Goal: Book appointment/travel/reservation

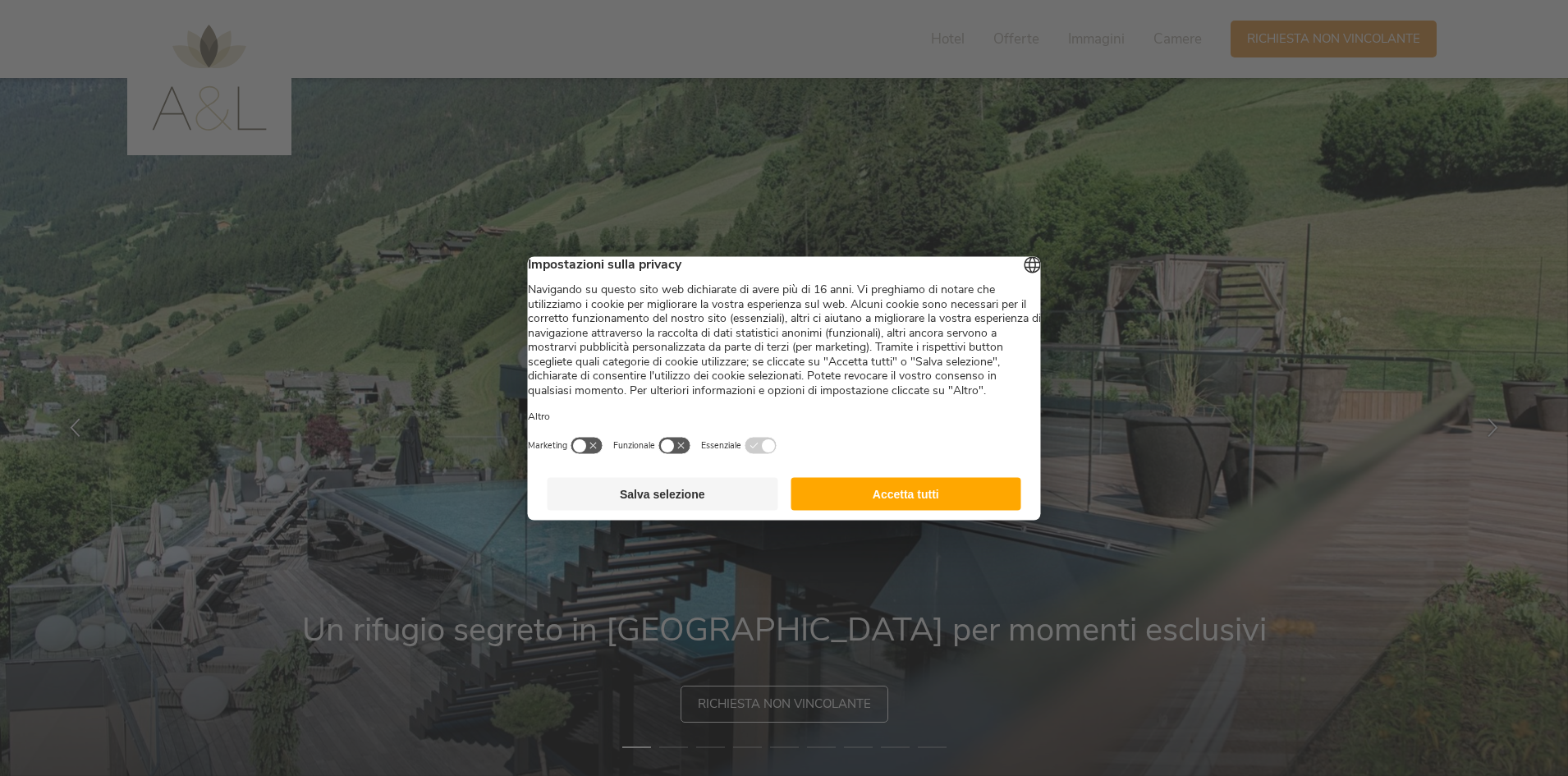
click at [922, 505] on button "Accetta tutti" at bounding box center [905, 493] width 231 height 33
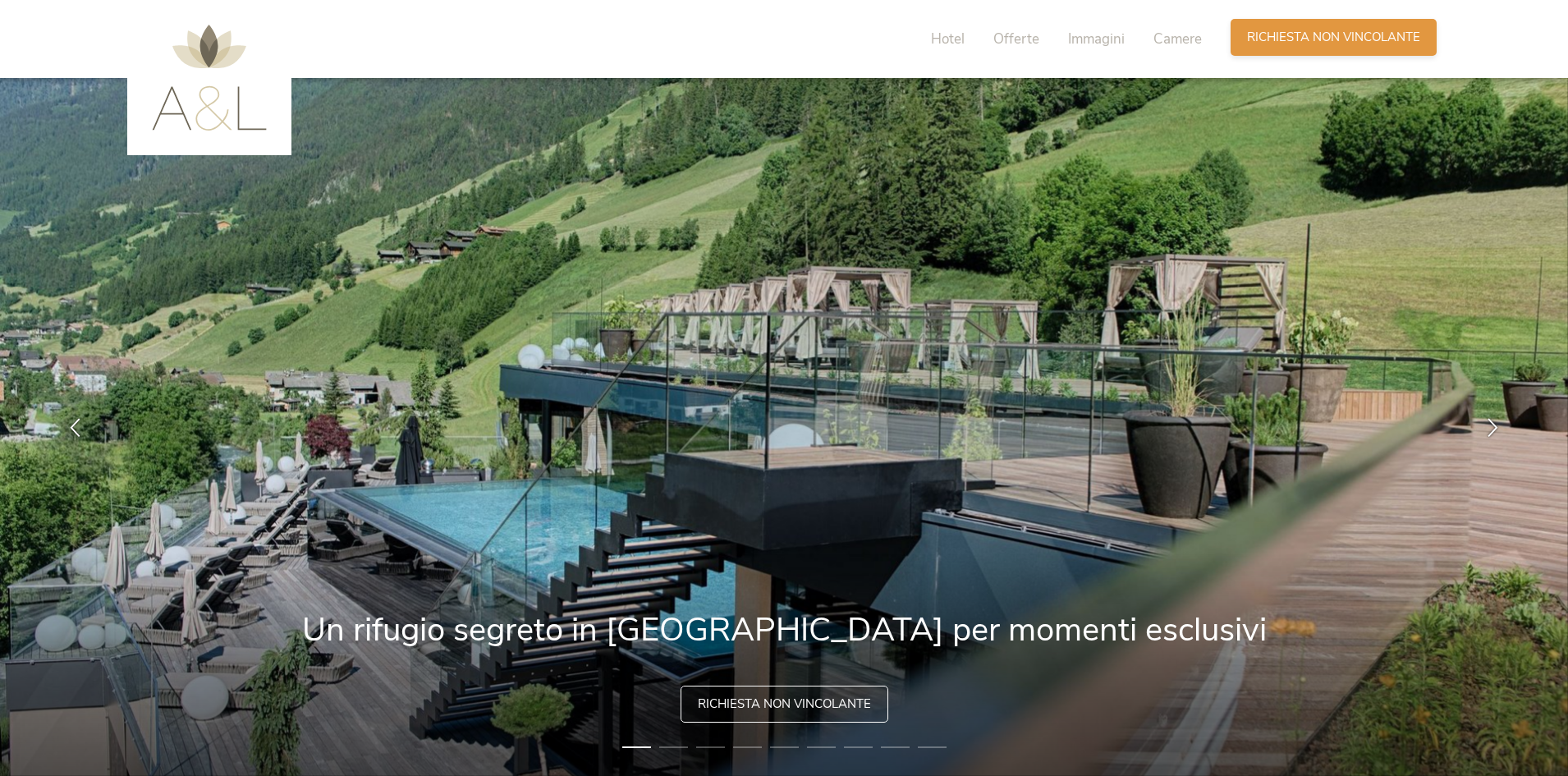
click at [1310, 43] on span "Richiesta non vincolante" at bounding box center [1333, 37] width 174 height 17
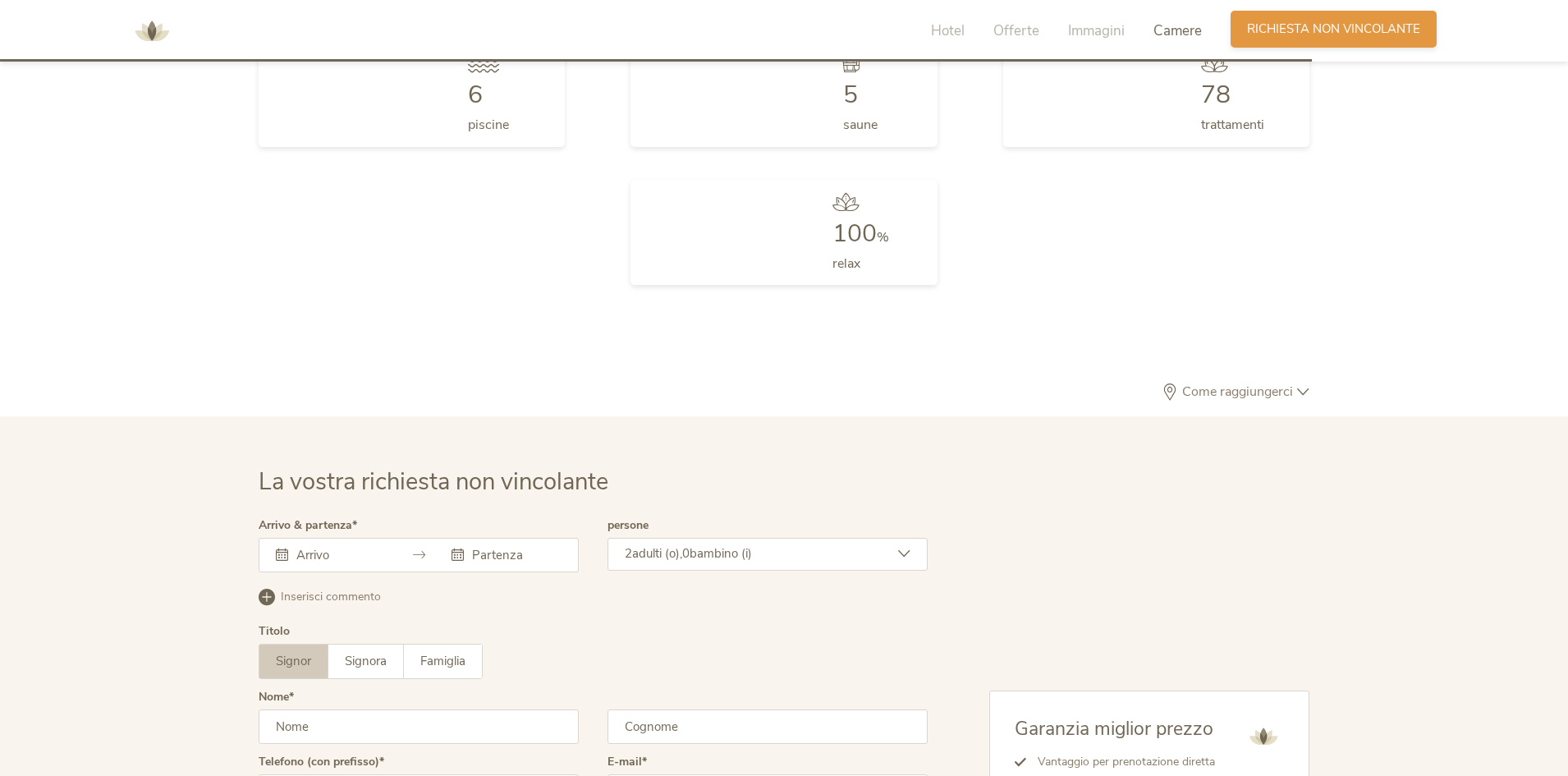
scroll to position [4947, 0]
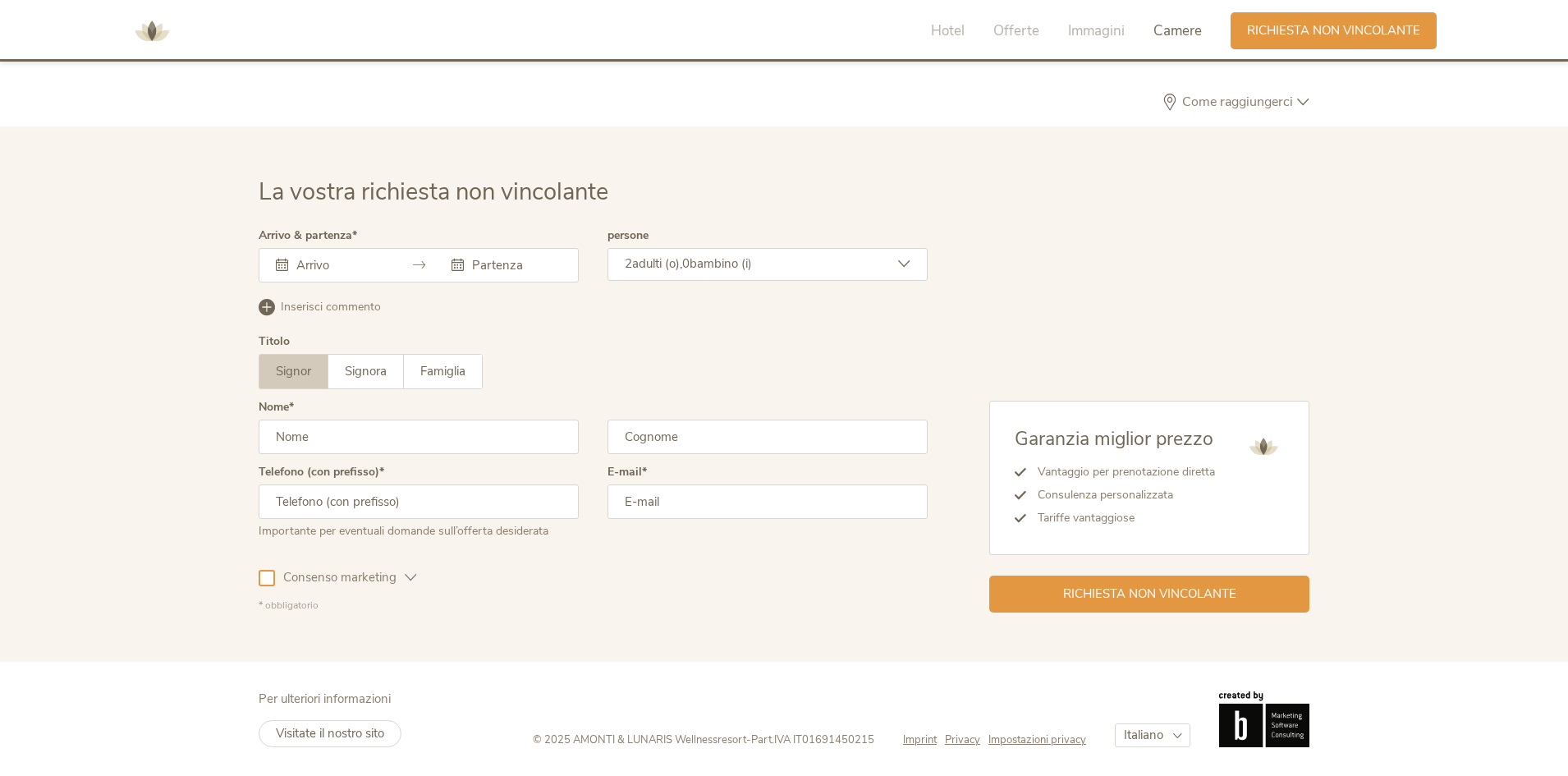
click at [325, 254] on div at bounding box center [419, 266] width 320 height 35
click at [322, 264] on input "text" at bounding box center [339, 265] width 94 height 16
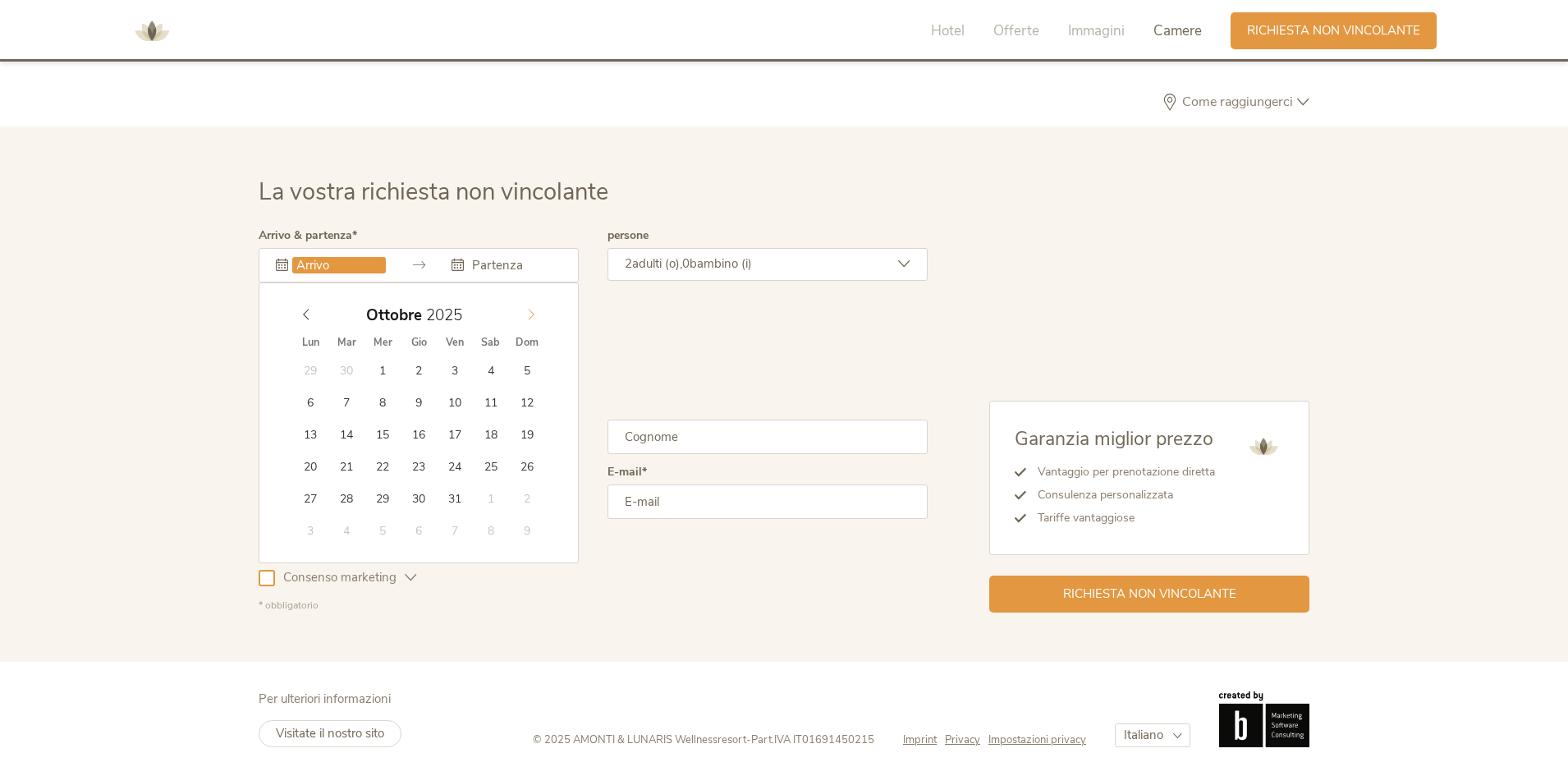
click at [538, 318] on span at bounding box center [530, 311] width 28 height 23
type input "04.10.2025"
type input "06.10.2025"
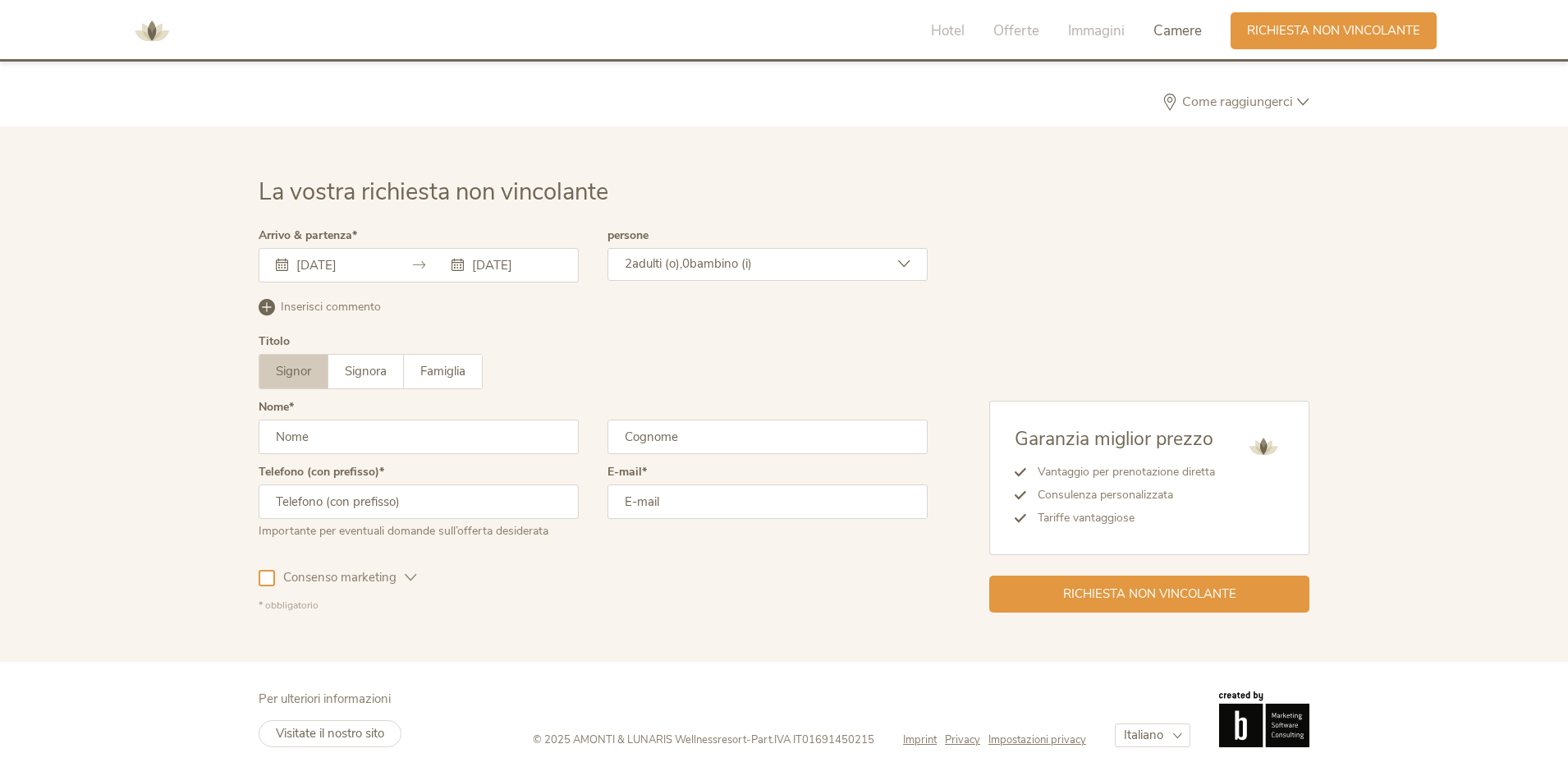
click at [785, 255] on div "2 adulti (o), 0 bambino (i)" at bounding box center [767, 265] width 320 height 33
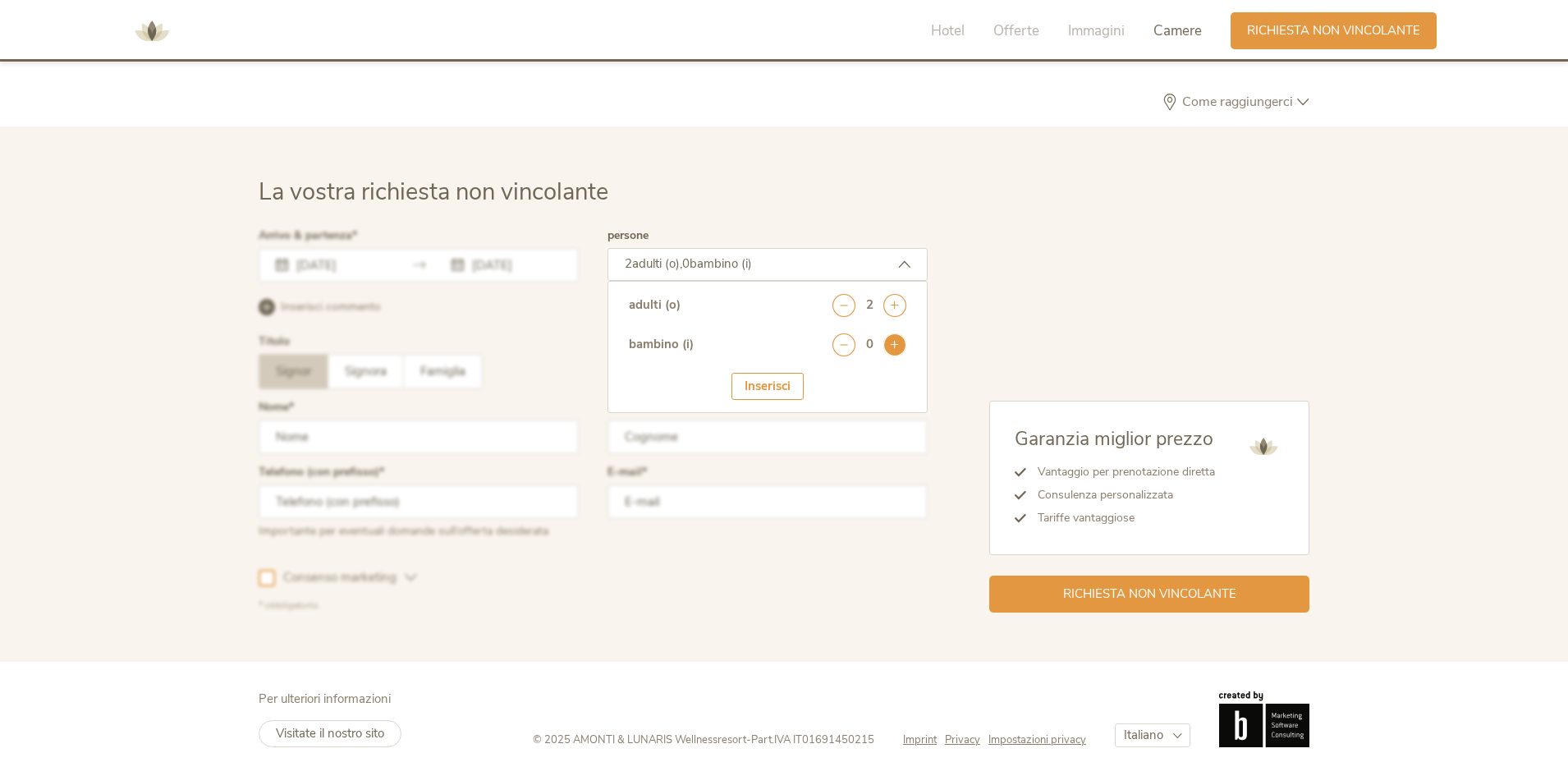
click at [901, 335] on icon at bounding box center [895, 345] width 23 height 23
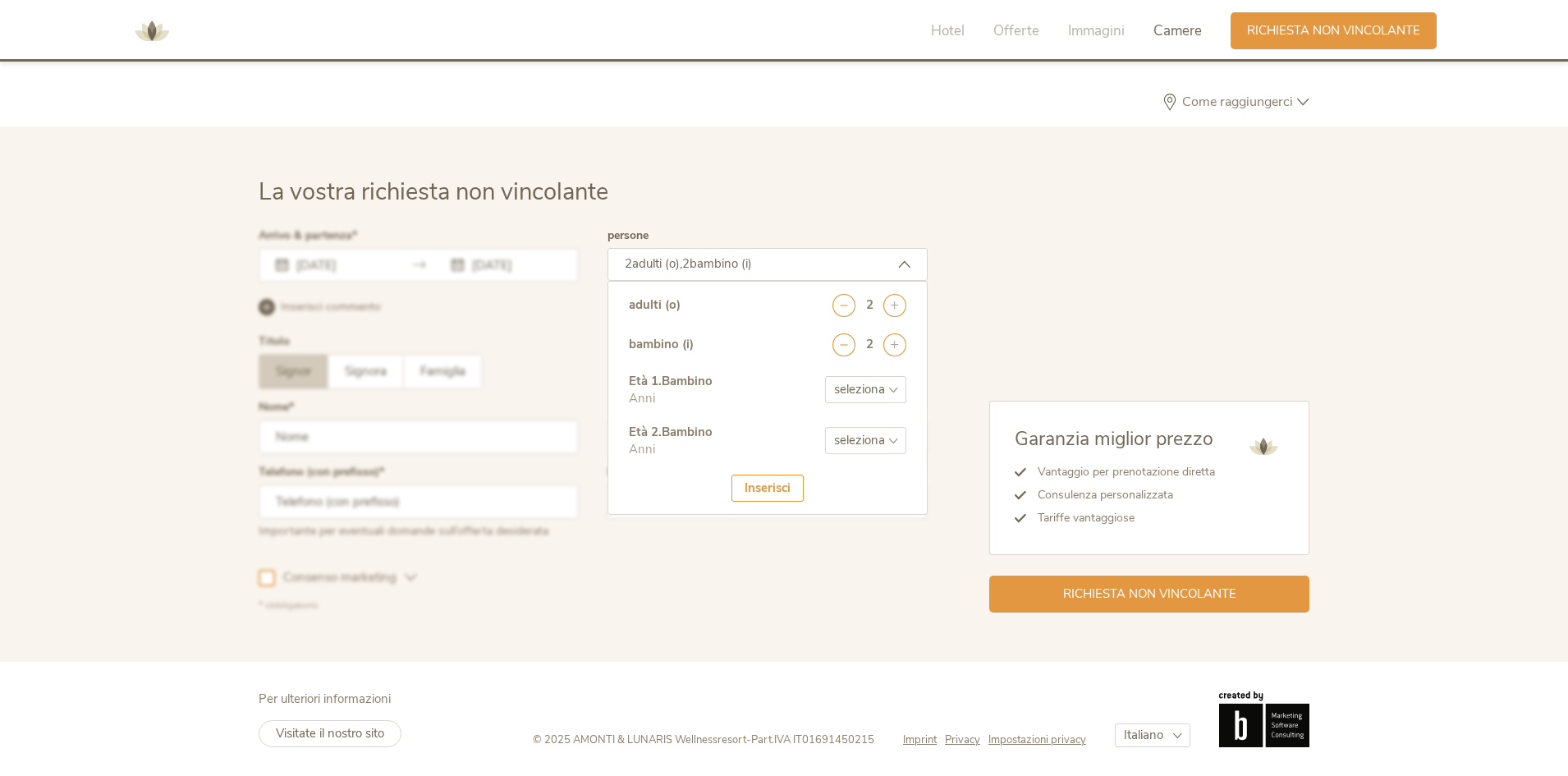
click at [886, 386] on select "seleziona 0 1 2 3 4 5 6 7 8 9 10 11 12 13 14 15 16 17" at bounding box center [865, 389] width 82 height 27
select select "7"
click at [825, 376] on select "seleziona 0 1 2 3 4 5 6 7 8 9 10 11 12 13 14 15 16 17" at bounding box center [865, 389] width 82 height 27
click at [881, 426] on div "Età 2 . Bambino Anni seleziona 0 1 2 3 4 5 6 7 8 9 10 11 12 13 14 15 16 17" at bounding box center [767, 449] width 277 height 51
click at [878, 433] on select "seleziona 0 1 2 3 4 5 6 7 8 9 10 11 12 13 14 15 16 17" at bounding box center [865, 440] width 82 height 27
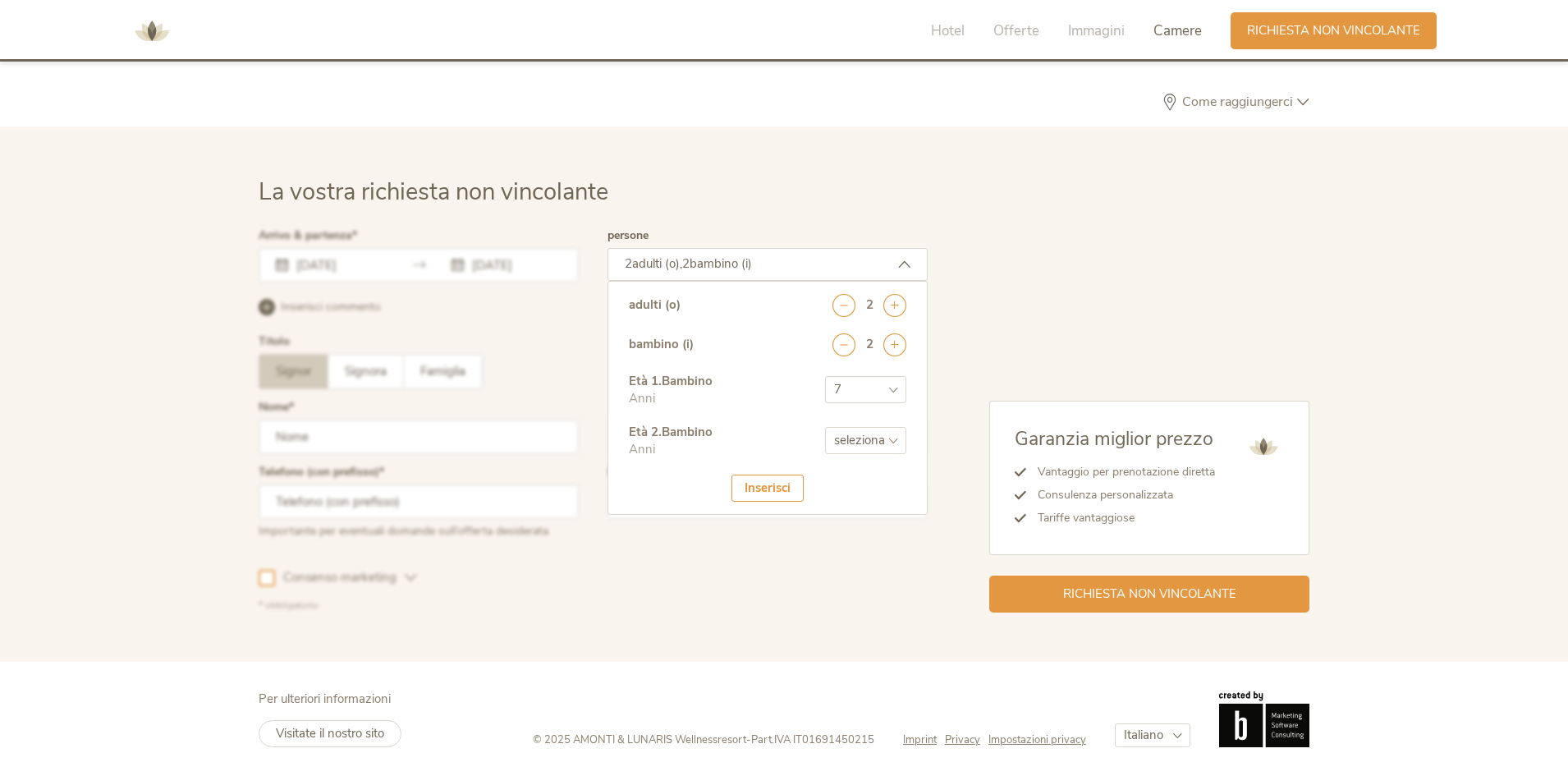
select select "4"
click at [825, 427] on select "seleziona 0 1 2 3 4 5 6 7 8 9 10 11 12 13 14 15 16 17" at bounding box center [865, 440] width 82 height 27
click at [910, 267] on div "2 adulti (o), 2 bambino (i)" at bounding box center [767, 265] width 320 height 33
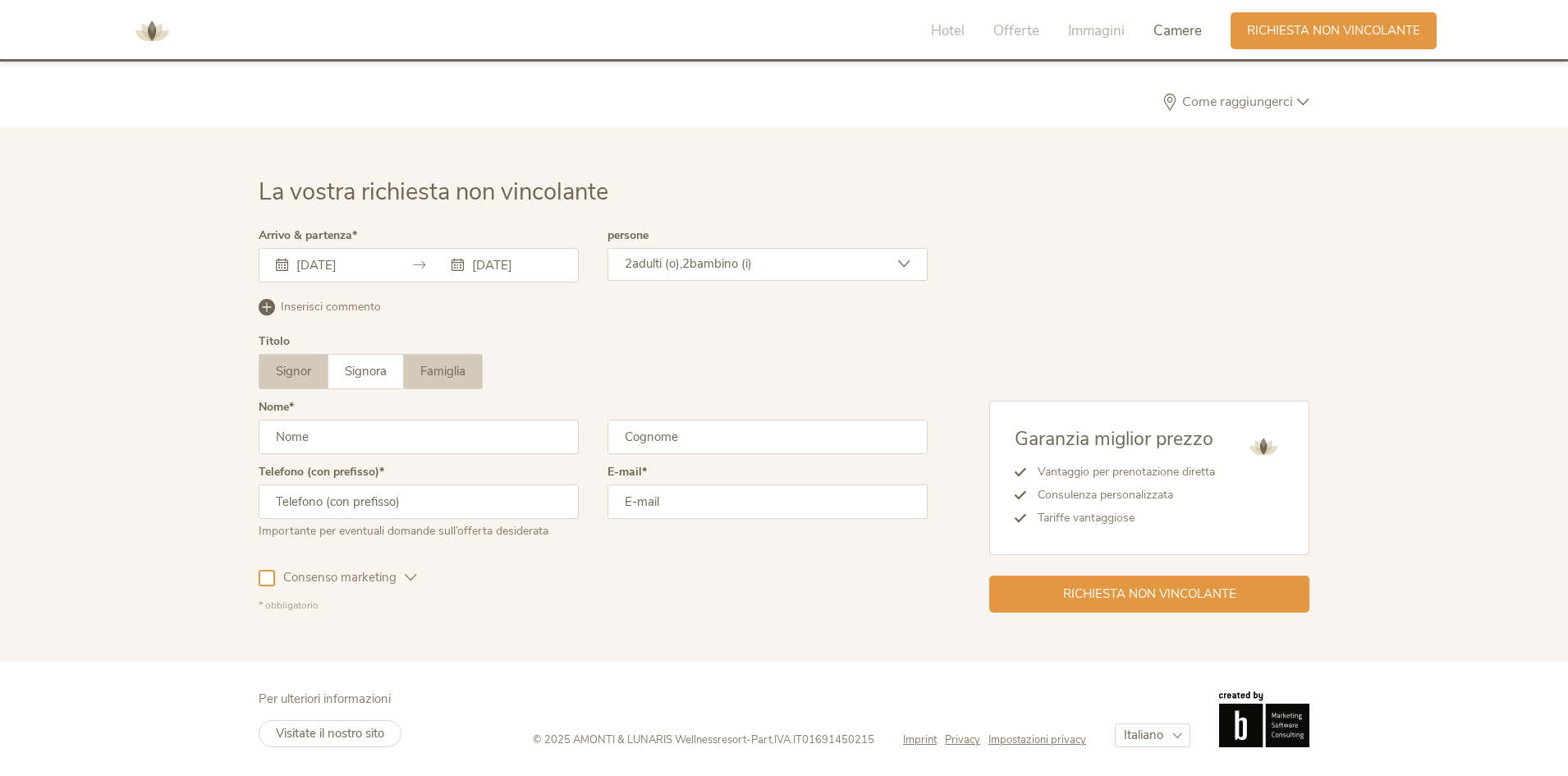
click at [425, 367] on span "Famiglia" at bounding box center [442, 370] width 45 height 16
click at [362, 440] on input "text" at bounding box center [419, 436] width 320 height 35
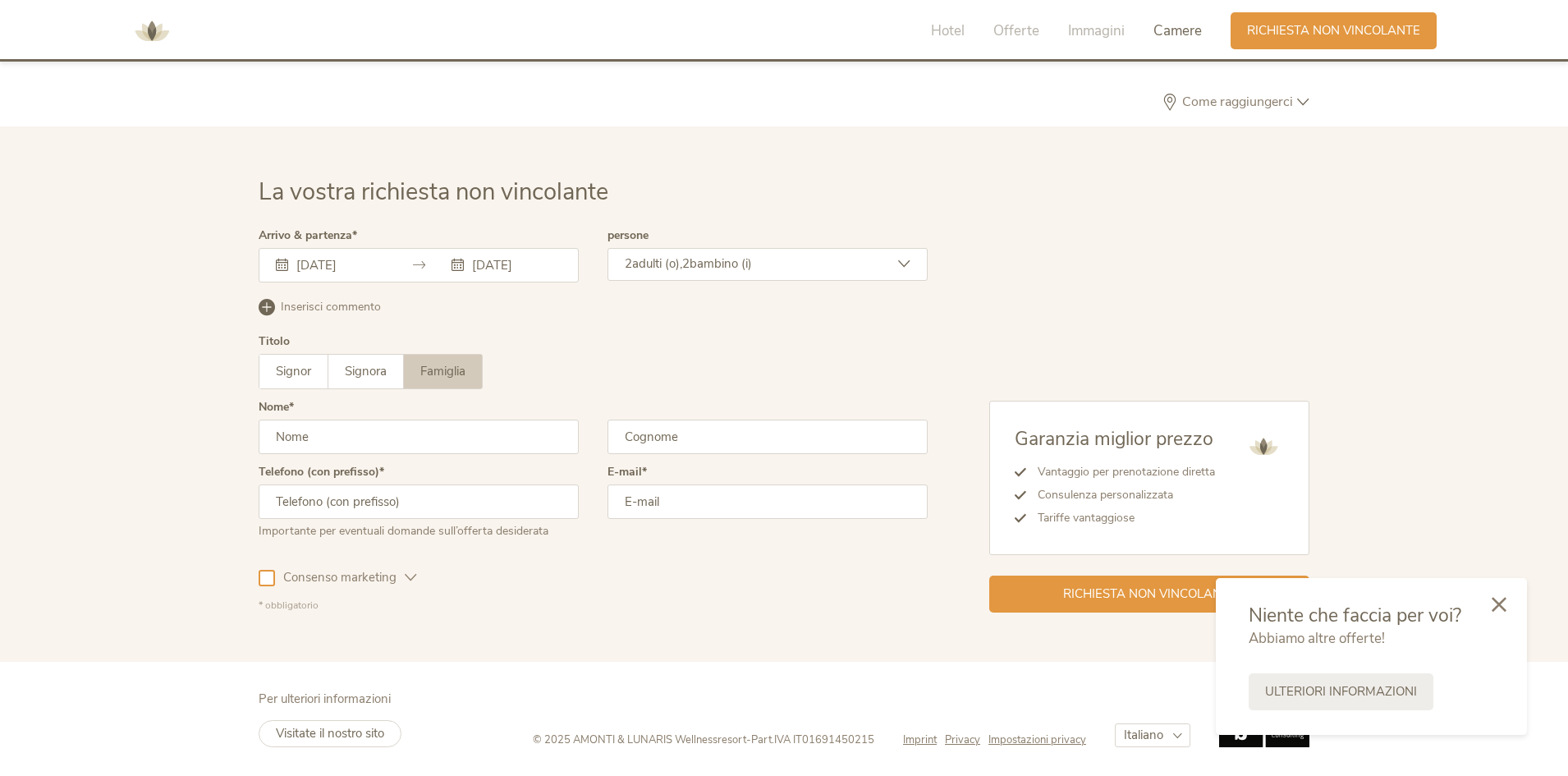
click at [1491, 610] on icon at bounding box center [1498, 603] width 14 height 14
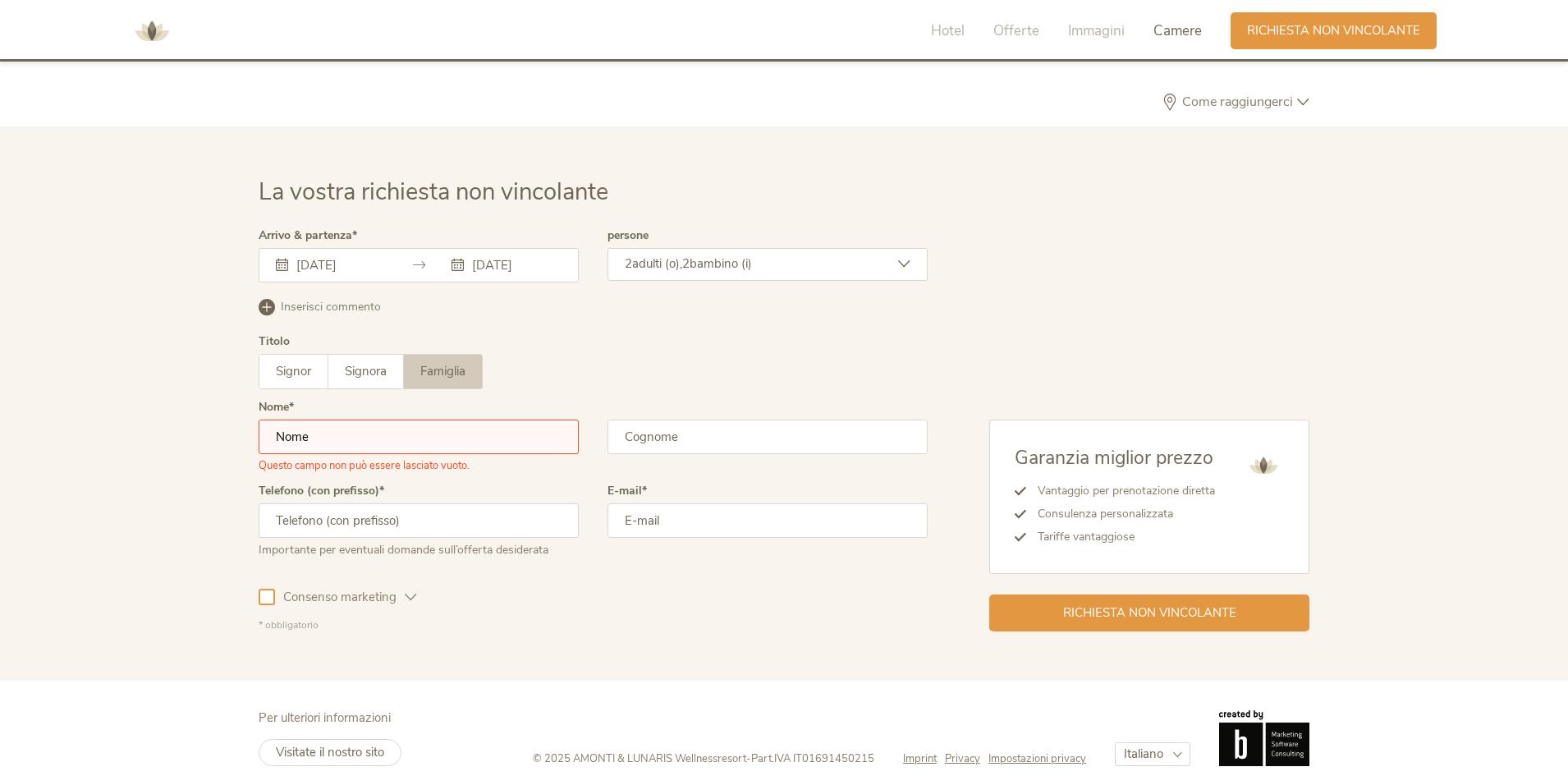
click at [350, 431] on input "text" at bounding box center [419, 436] width 320 height 35
type input "viviana"
click at [824, 430] on input "text" at bounding box center [767, 436] width 320 height 35
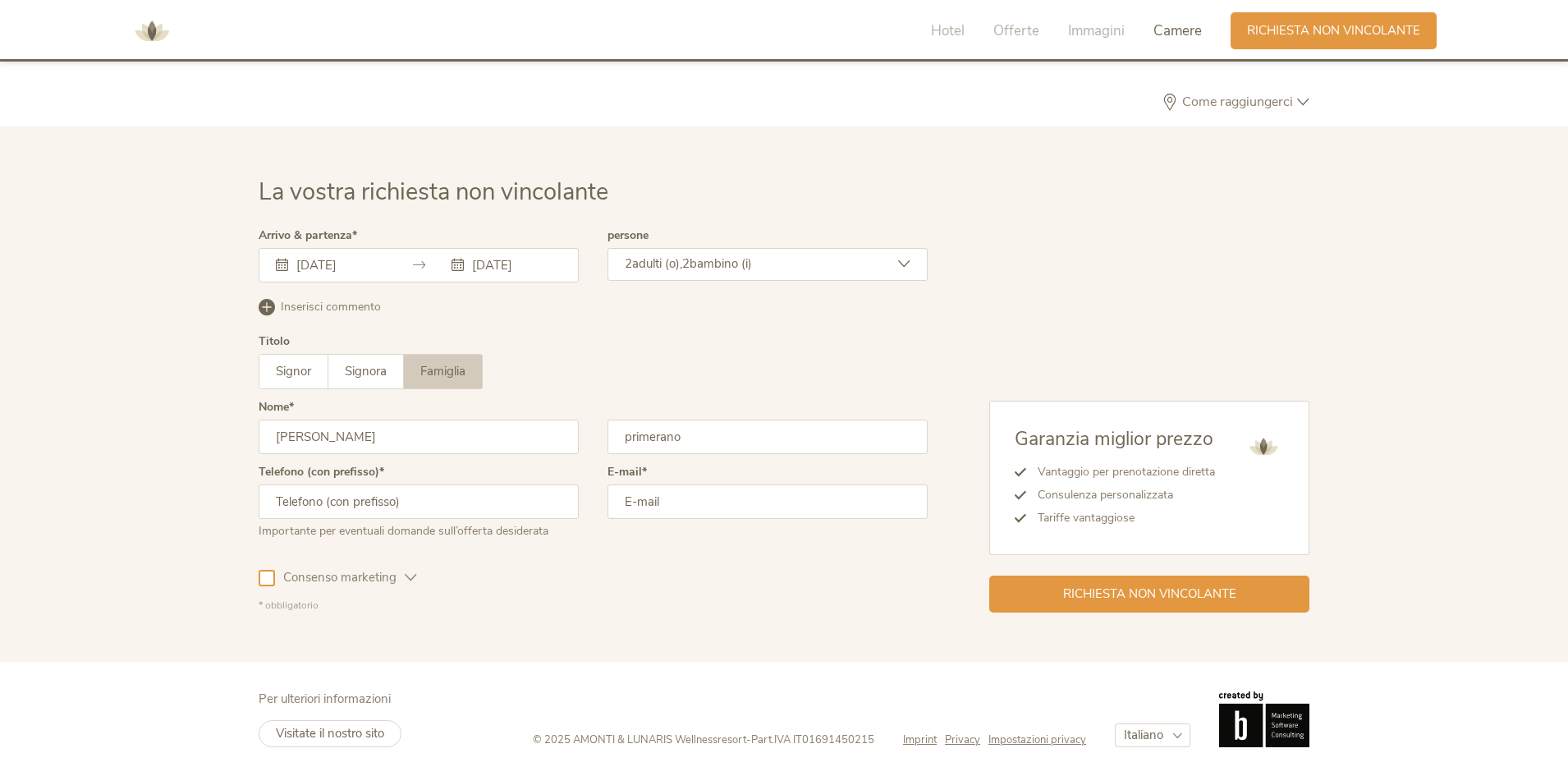
type input "primerano"
click at [365, 500] on input "text" at bounding box center [419, 502] width 320 height 35
type input "3206789863"
click at [660, 504] on input "email" at bounding box center [767, 502] width 320 height 35
type input "vivianaprimerano@hotmail.it"
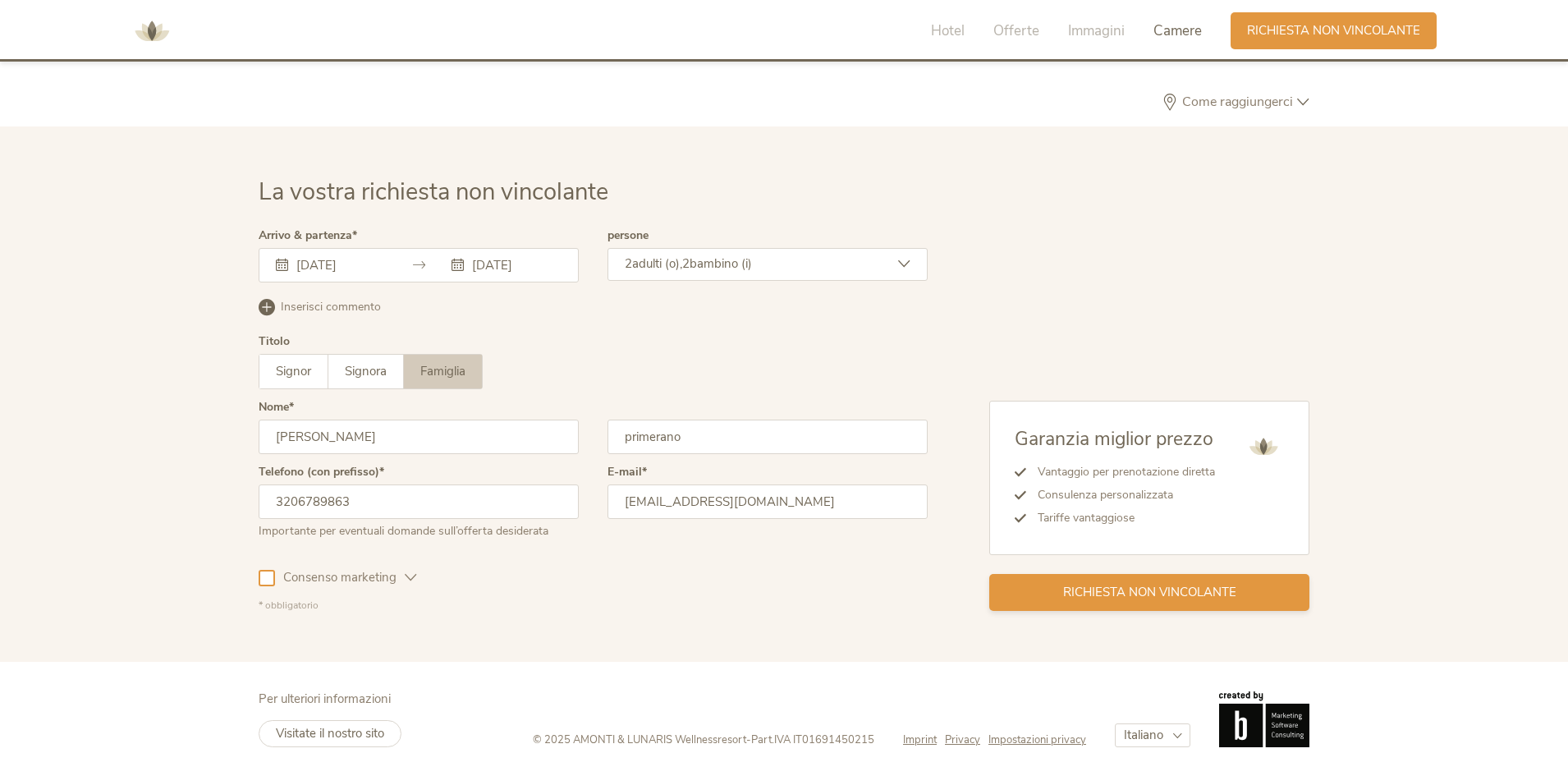
click at [1182, 590] on span "Richiesta non vincolante" at bounding box center [1149, 593] width 174 height 17
